Goal: Task Accomplishment & Management: Manage account settings

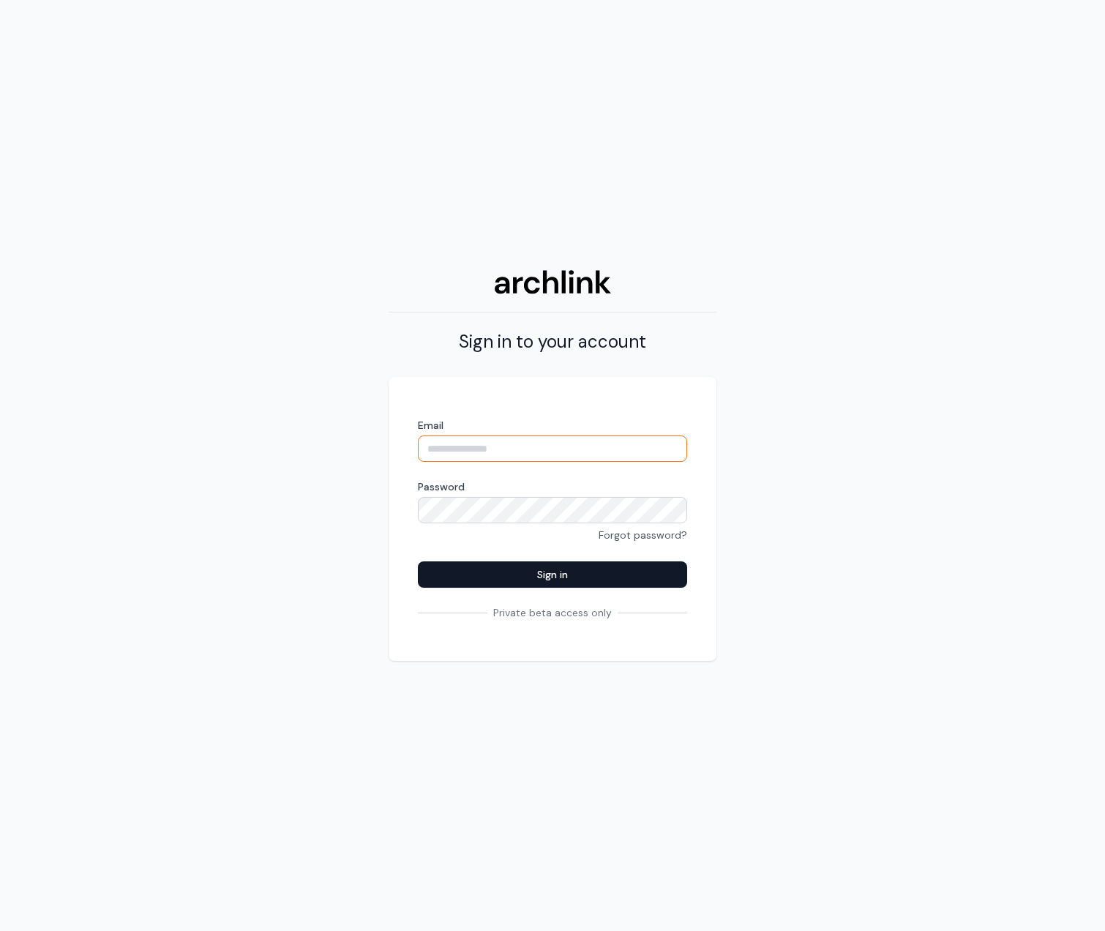
click at [475, 458] on input "Email" at bounding box center [552, 449] width 269 height 26
type input "**********"
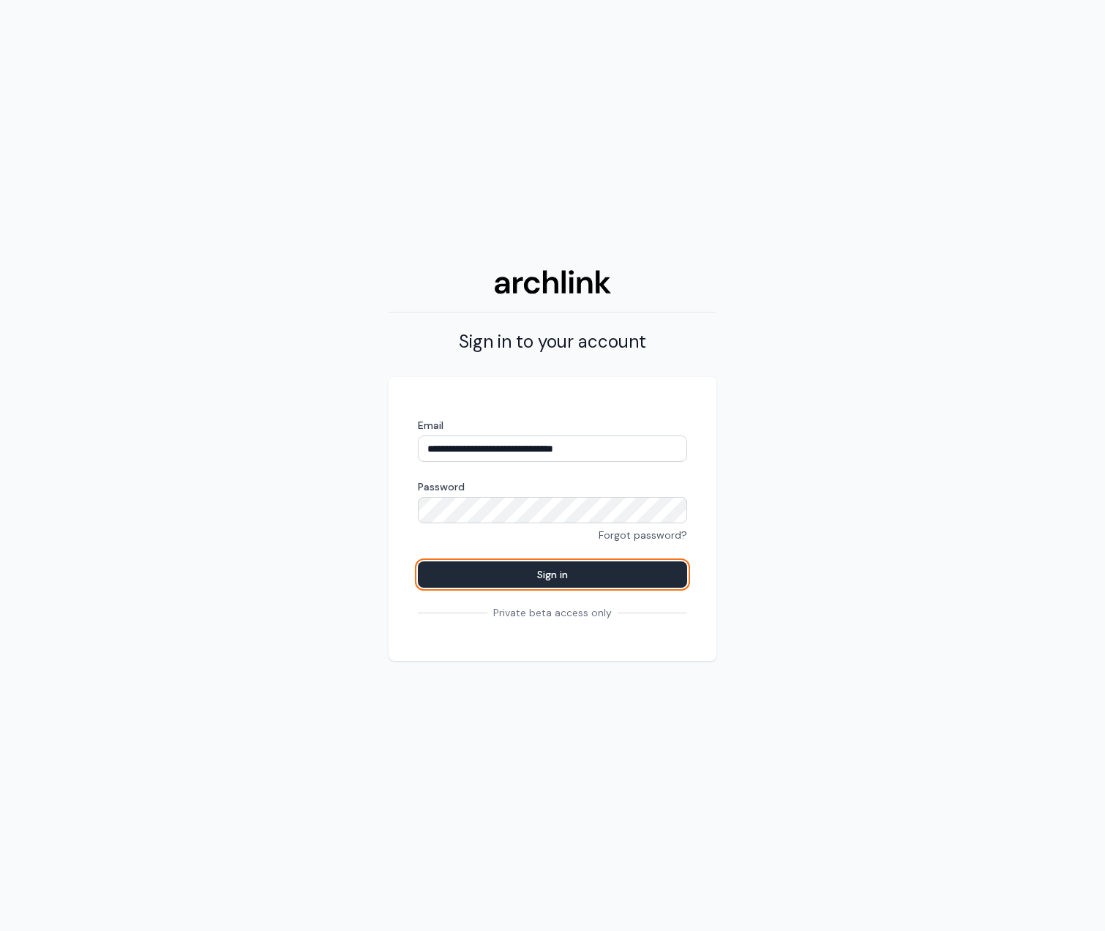
click at [528, 568] on button "Sign in" at bounding box center [552, 575] width 269 height 26
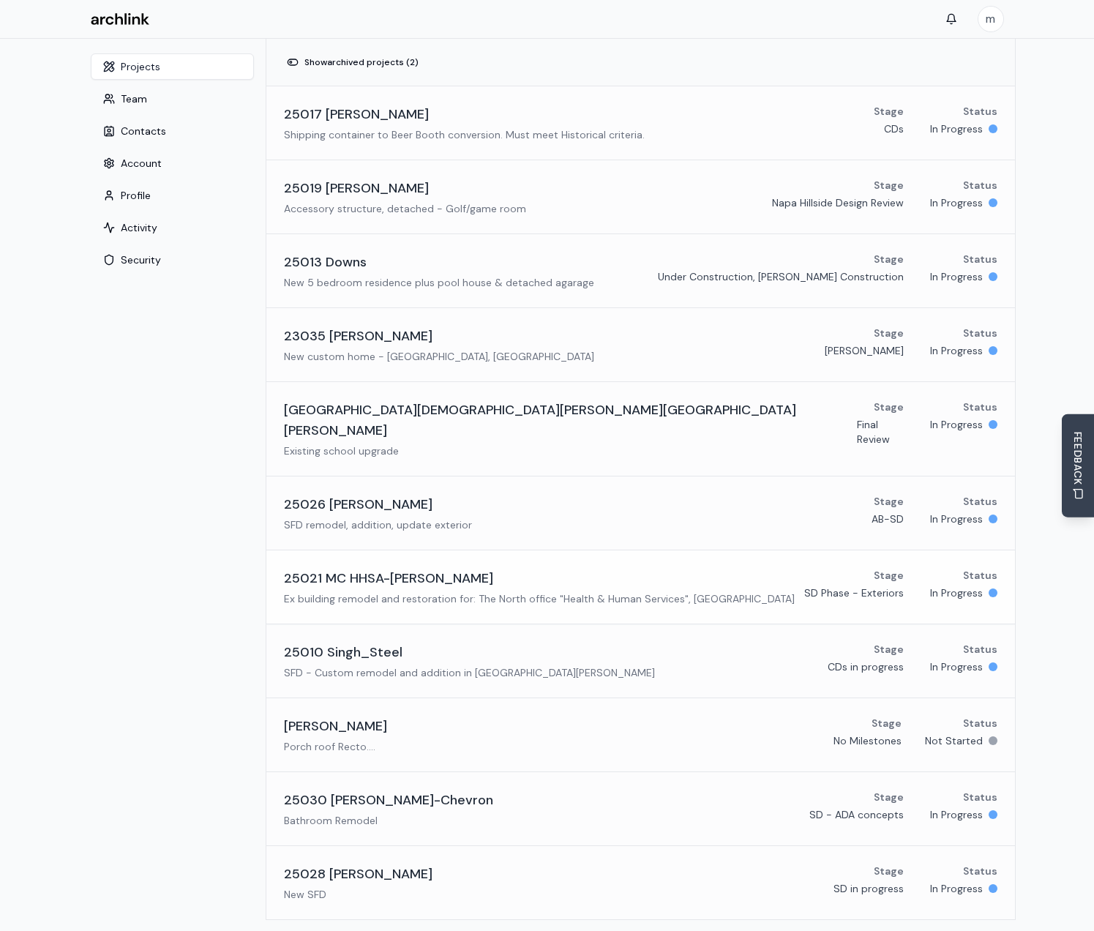
click at [389, 568] on h3 "25021 MC HHSA-Greely" at bounding box center [388, 578] width 209 height 20
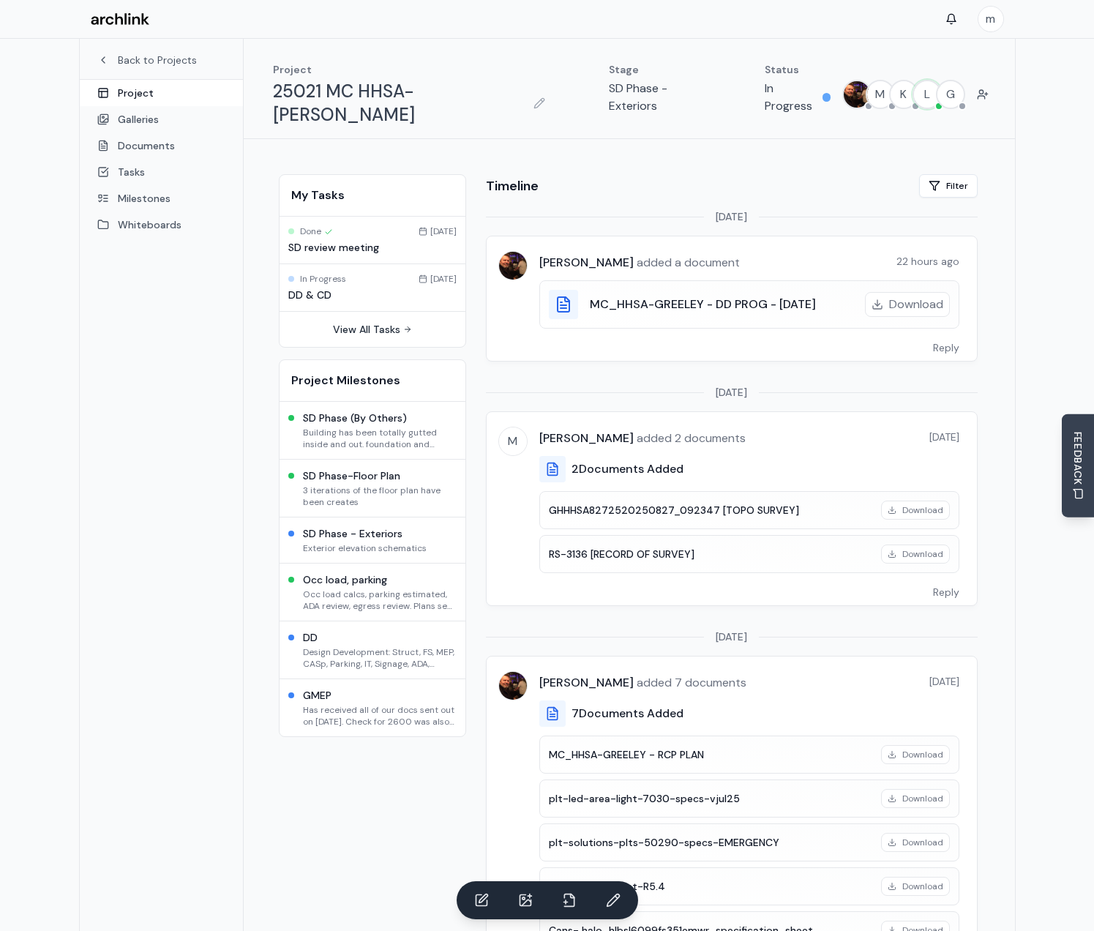
click at [141, 92] on link "Project" at bounding box center [161, 93] width 163 height 26
click at [139, 59] on link "Back to Projects" at bounding box center [161, 60] width 128 height 15
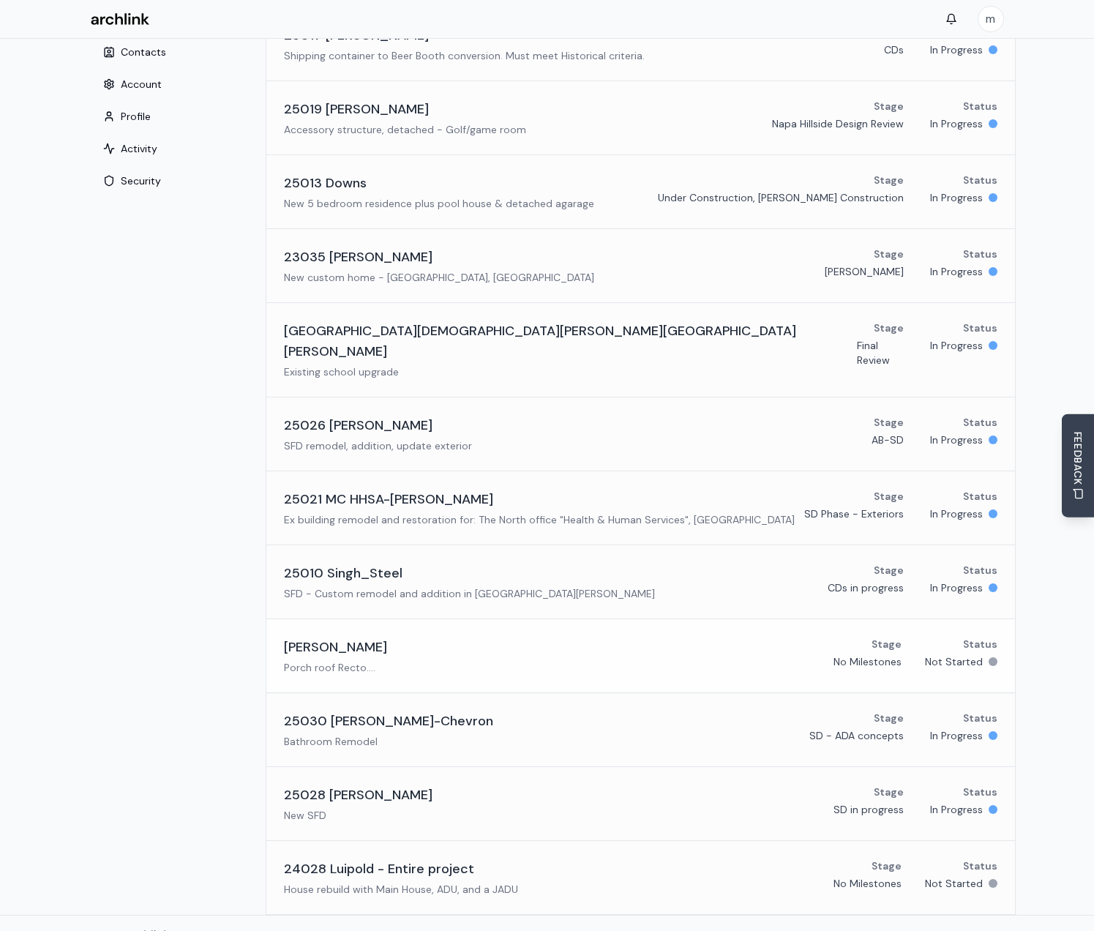
scroll to position [81, 0]
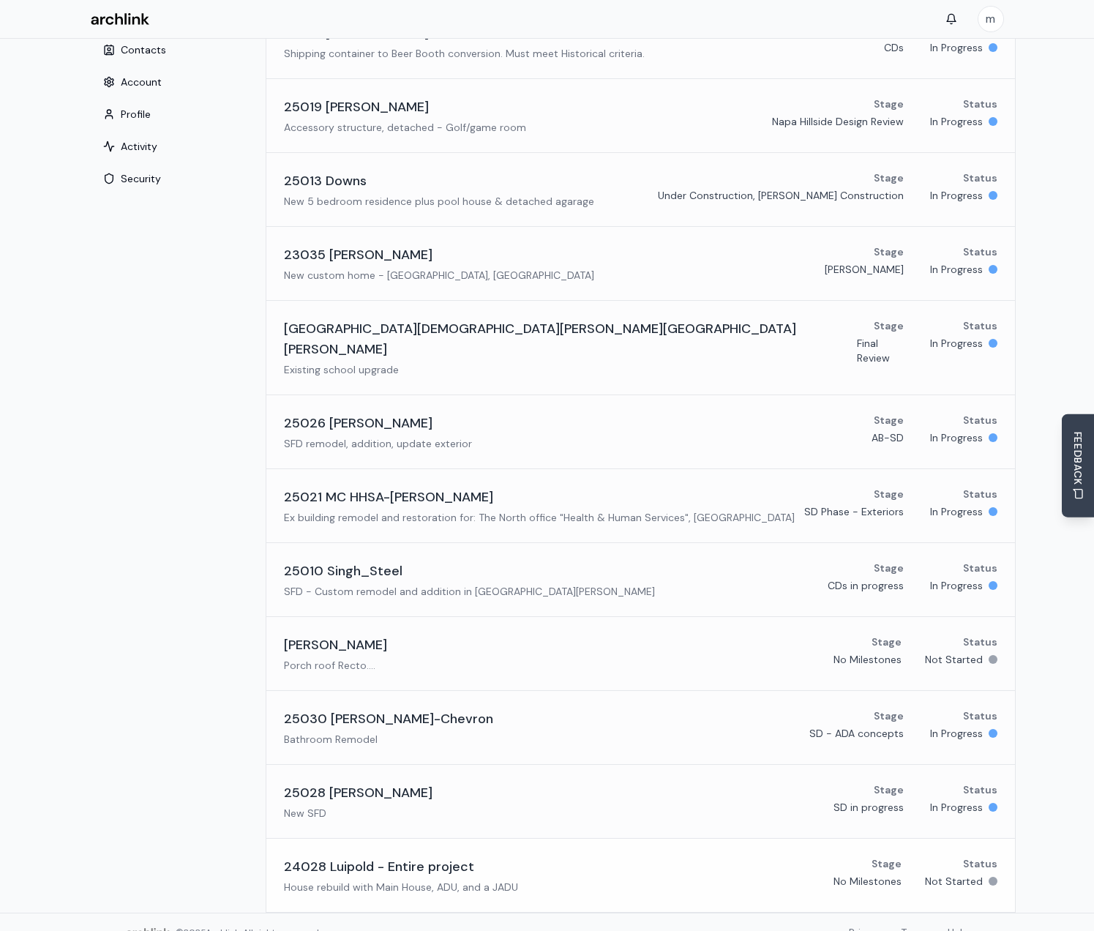
click at [370, 857] on h3 "24028 Luipold - Entire project" at bounding box center [379, 867] width 190 height 20
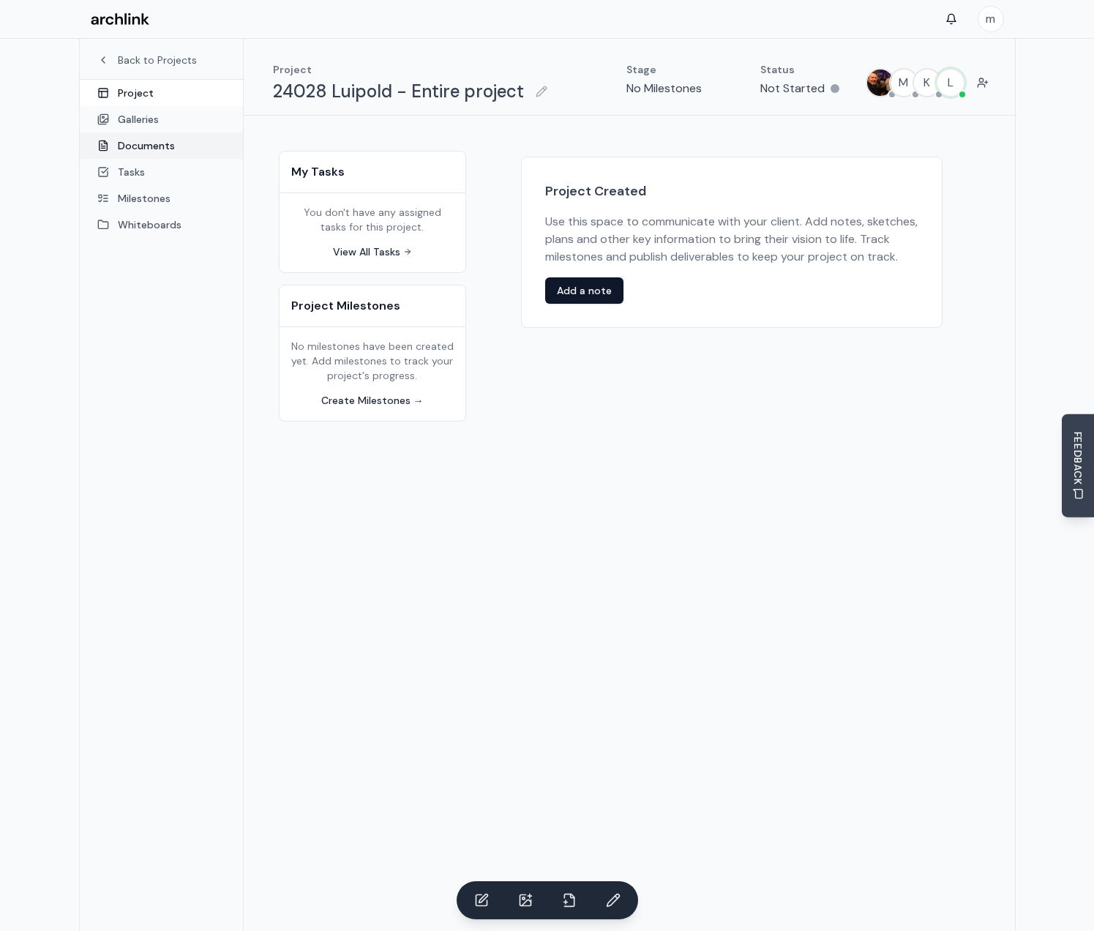
click at [152, 149] on link "Documents" at bounding box center [161, 146] width 163 height 26
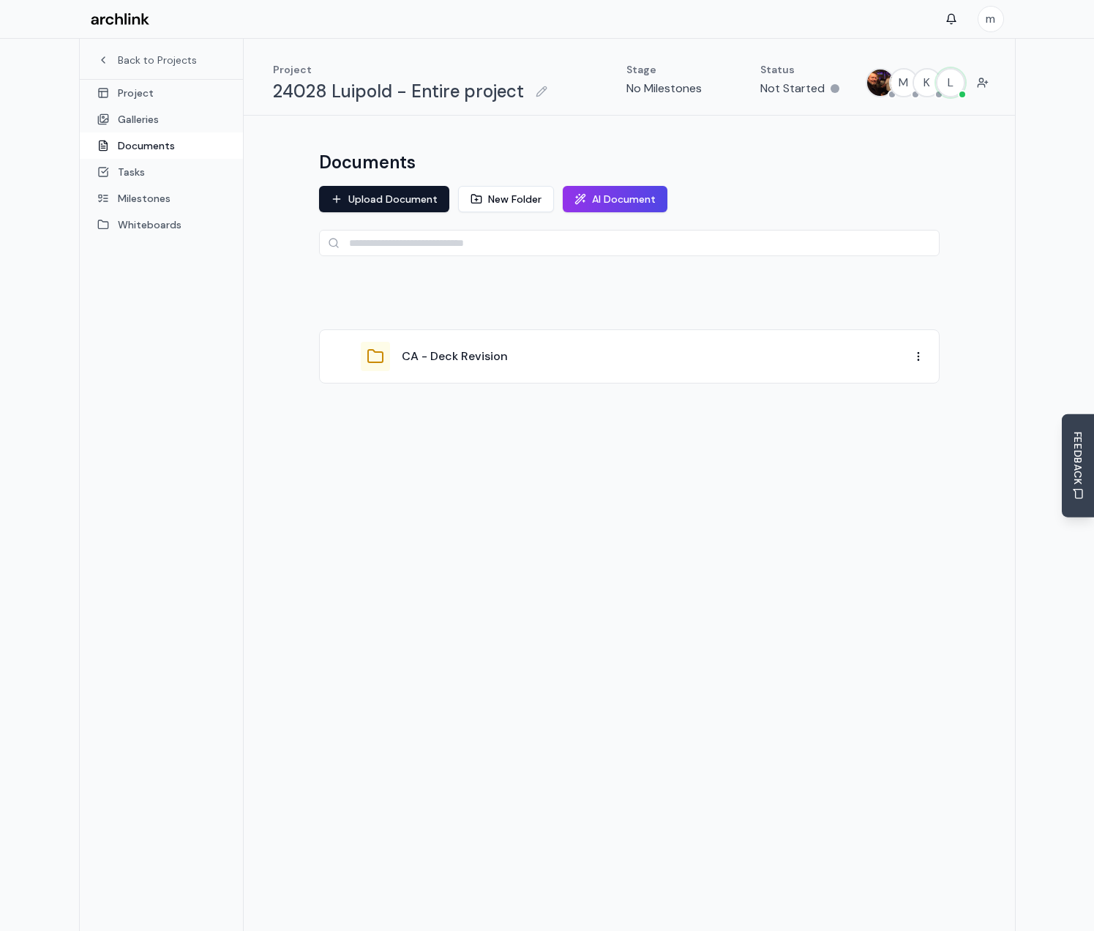
click at [602, 360] on div "CA - Deck Revision" at bounding box center [656, 357] width 508 height 18
click at [429, 361] on button "CA - Deck Revision" at bounding box center [455, 357] width 106 height 18
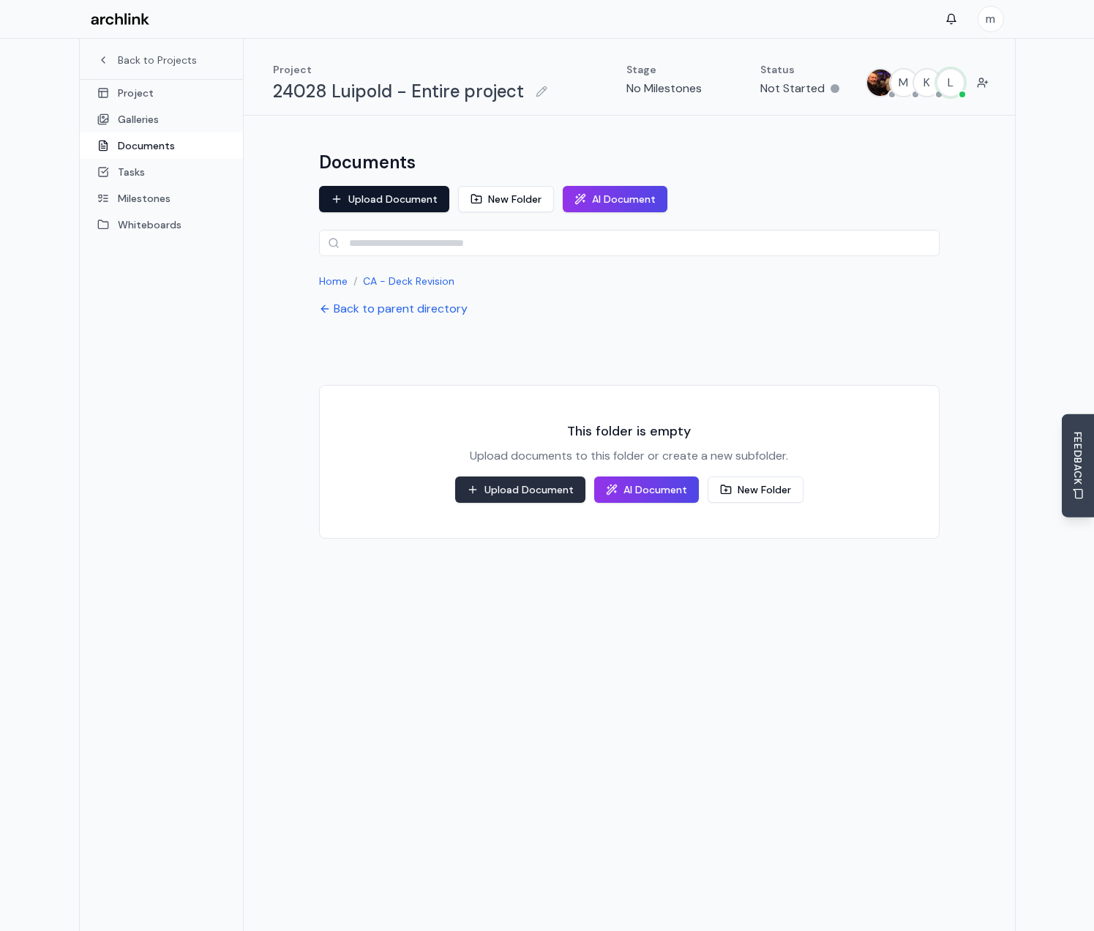
click at [497, 484] on button "Upload Document" at bounding box center [520, 490] width 130 height 26
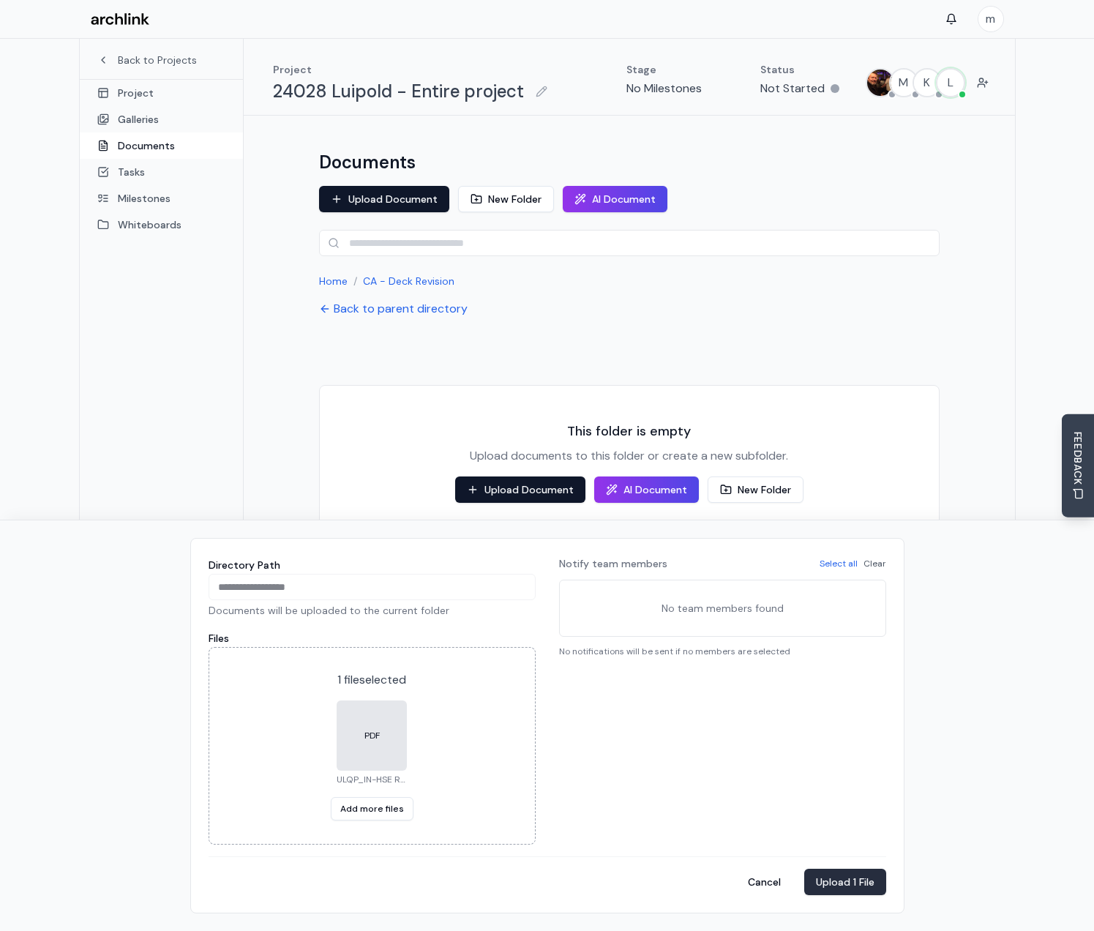
click at [858, 883] on button "Upload 1 File" at bounding box center [846, 882] width 82 height 26
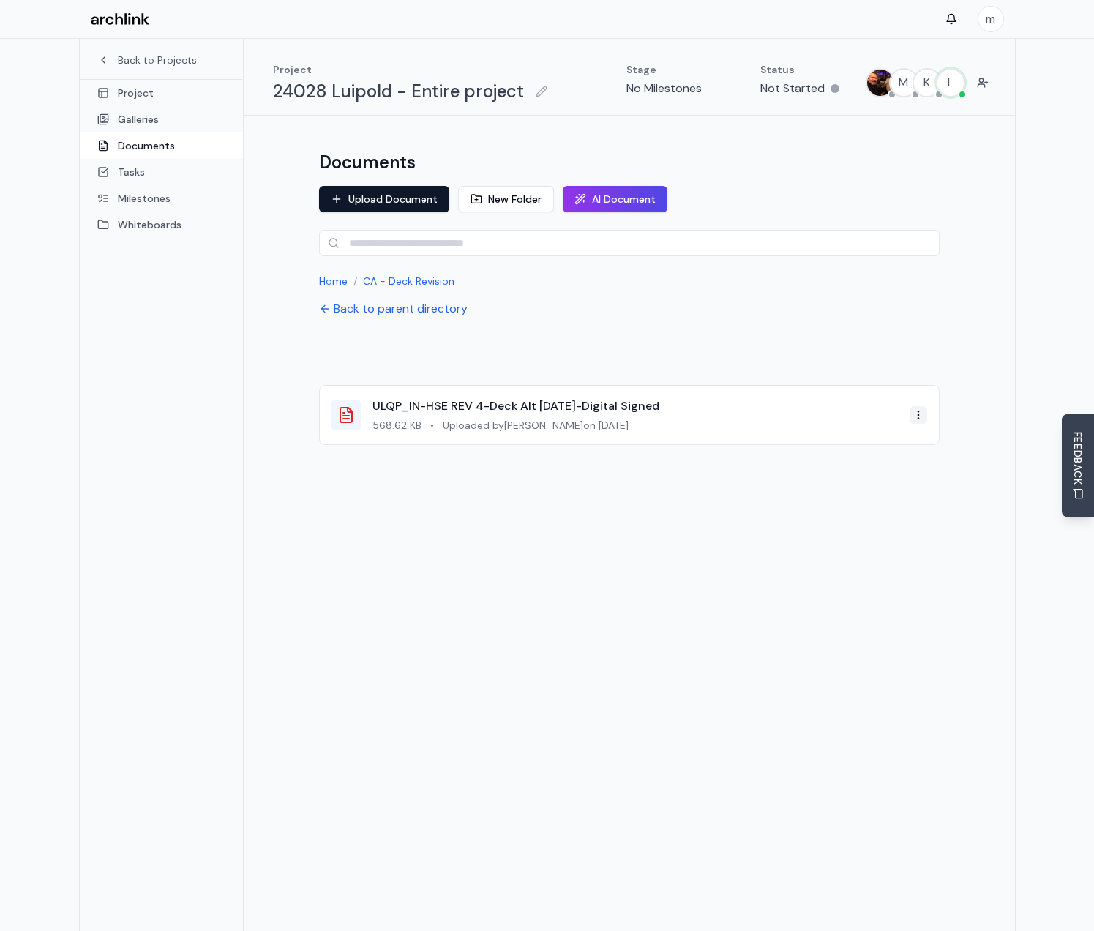
click at [920, 422] on html "m Back to Projects Project Galleries Documents Tasks Milestones Whiteboards Pro…" at bounding box center [547, 504] width 1094 height 1009
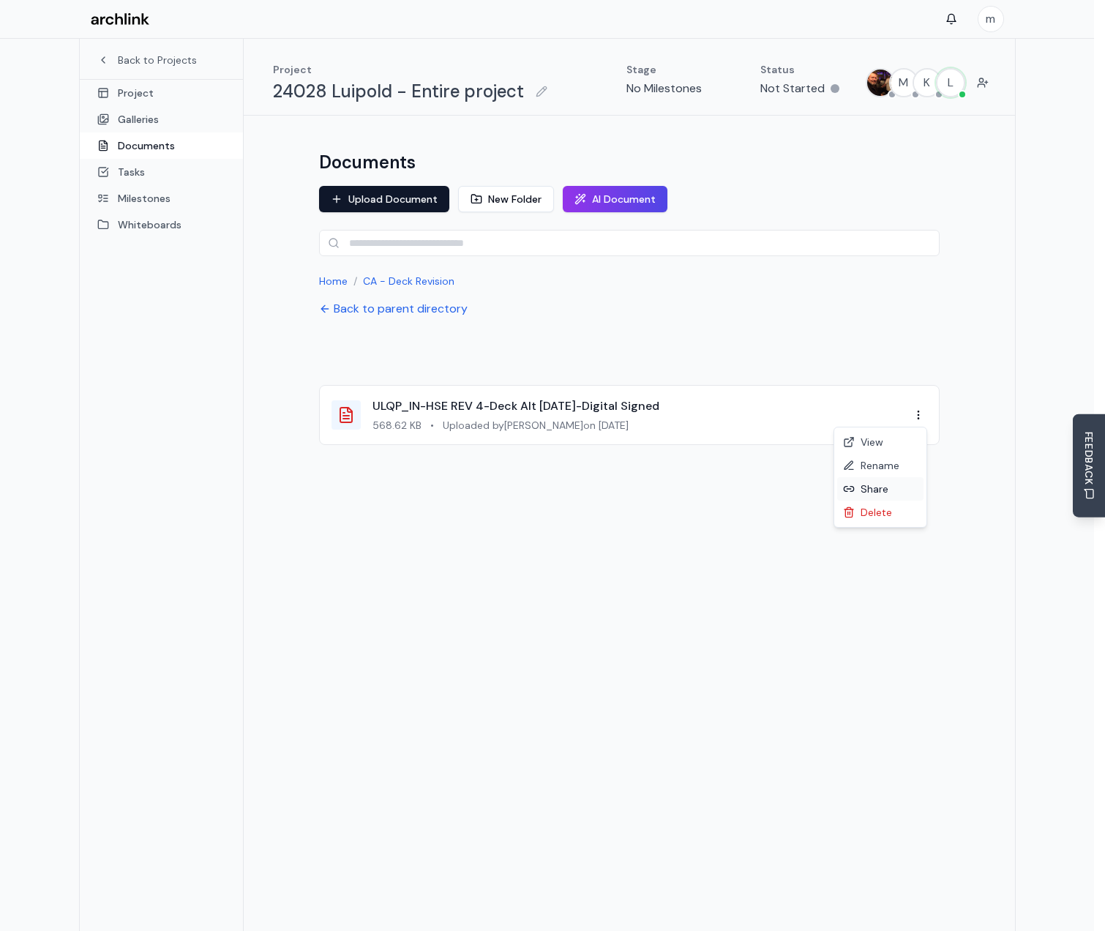
click at [877, 492] on div "Share" at bounding box center [881, 488] width 86 height 23
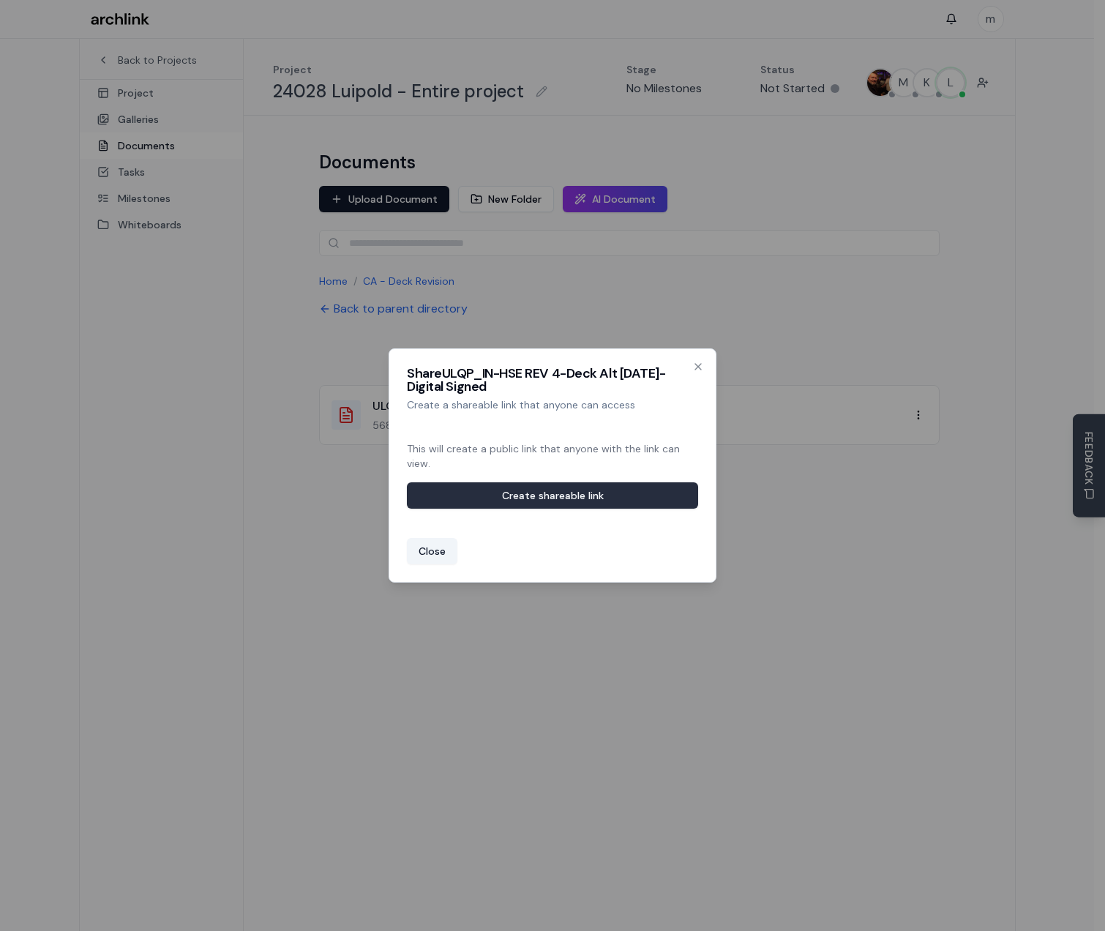
click at [518, 493] on button "Create shareable link" at bounding box center [552, 495] width 291 height 26
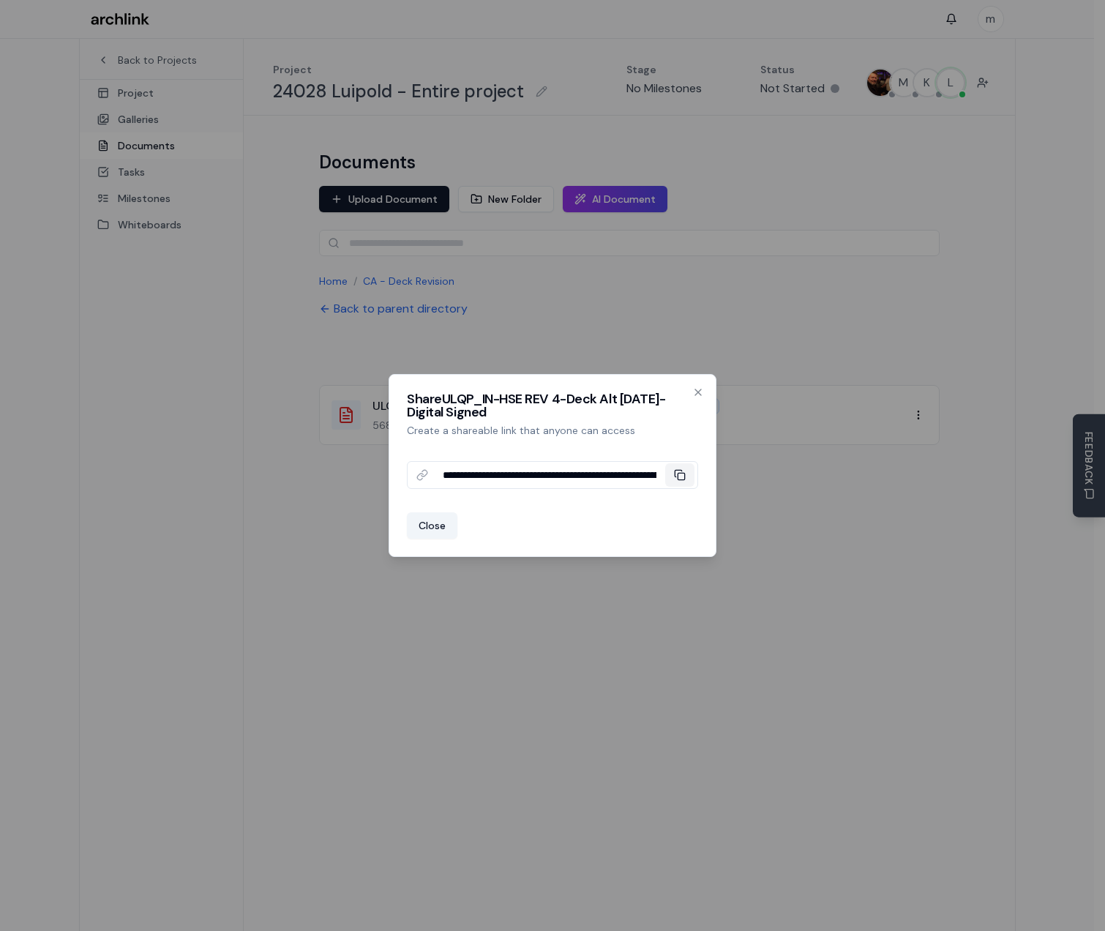
click at [682, 478] on icon at bounding box center [680, 475] width 12 height 12
click at [442, 533] on button "Close" at bounding box center [432, 525] width 51 height 26
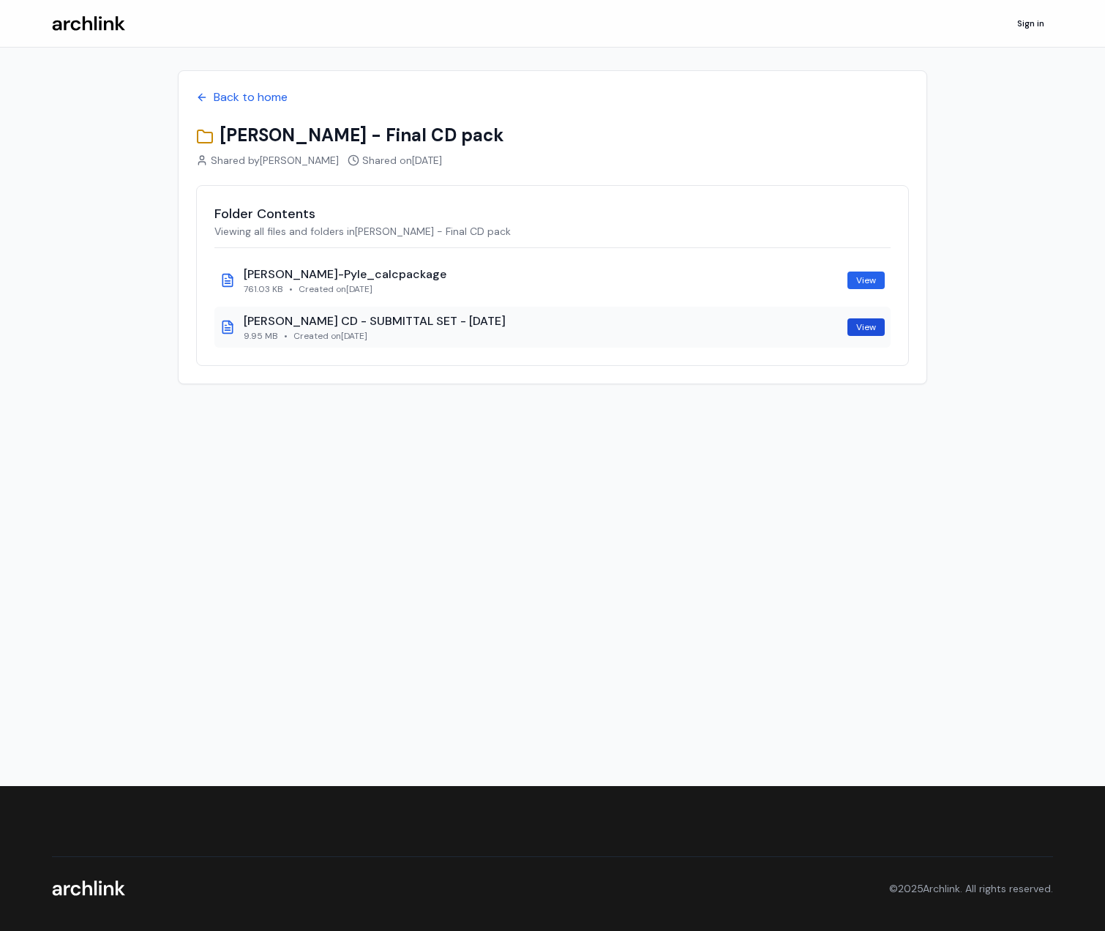
click at [852, 328] on link "View" at bounding box center [866, 327] width 37 height 18
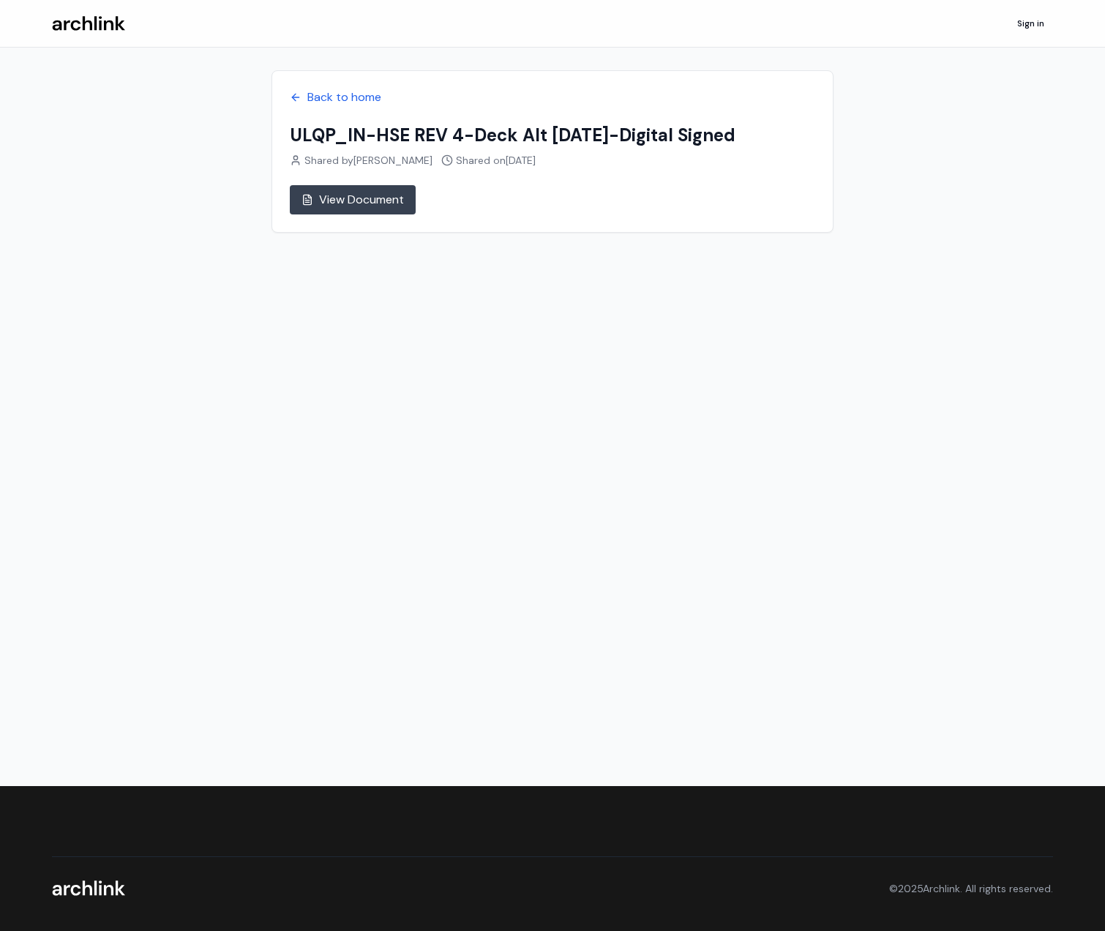
click at [359, 188] on link "View Document" at bounding box center [353, 199] width 126 height 29
